Goal: Task Accomplishment & Management: Manage account settings

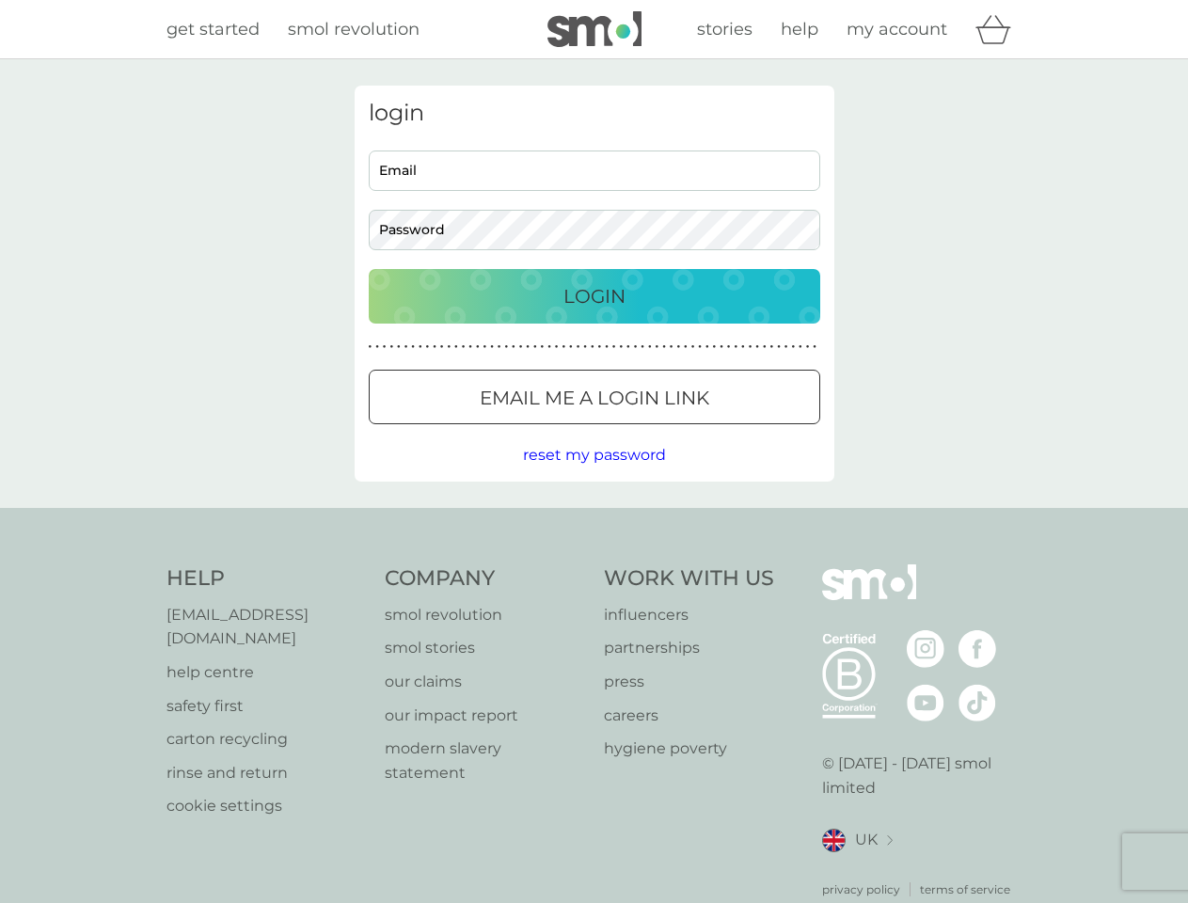
click at [999, 29] on icon "basket" at bounding box center [993, 29] width 36 height 29
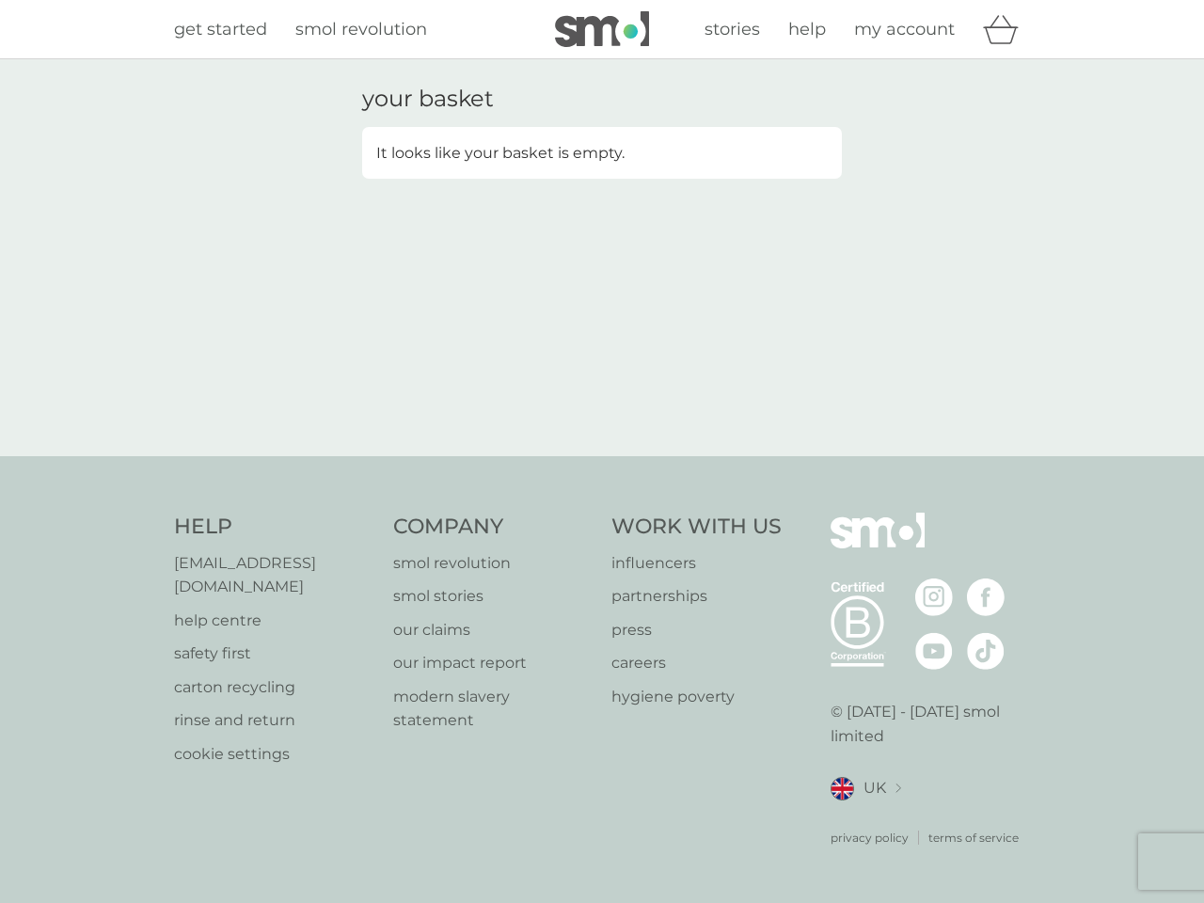
click at [593, 455] on div "your basket It looks like your basket is empty." at bounding box center [602, 257] width 1204 height 397
click at [857, 816] on div "privacy policy terms of service" at bounding box center [930, 823] width 200 height 46
